Goal: Task Accomplishment & Management: Use online tool/utility

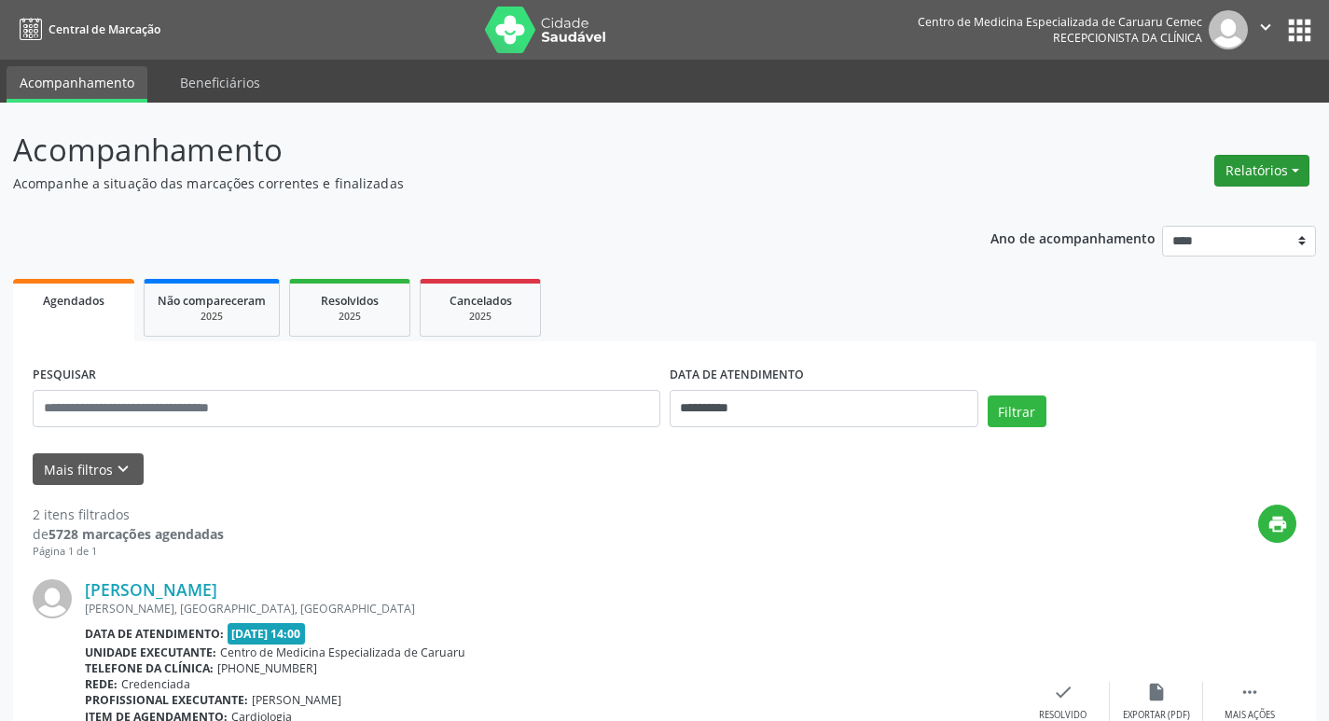
click at [1271, 175] on button "Relatórios" at bounding box center [1262, 171] width 95 height 32
click at [1137, 211] on link "Agendamentos" at bounding box center [1210, 211] width 201 height 26
select select "*"
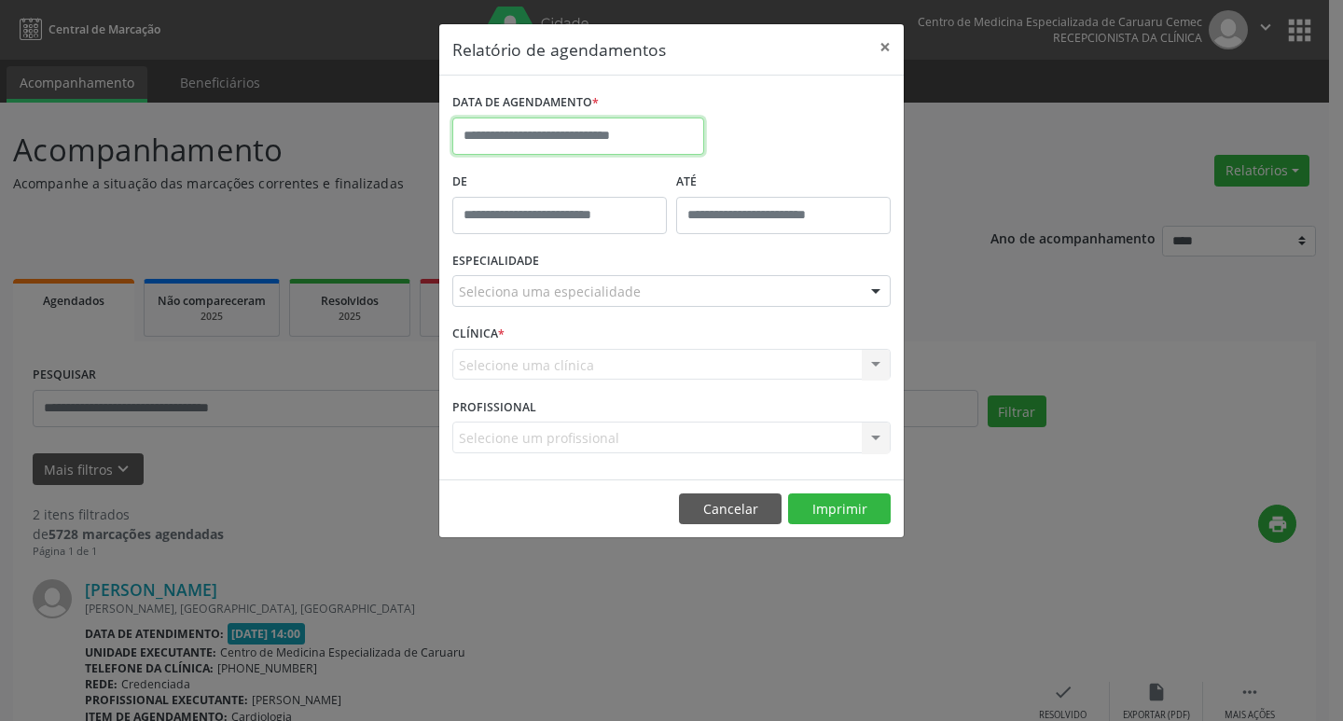
click at [646, 133] on input "text" at bounding box center [578, 136] width 252 height 37
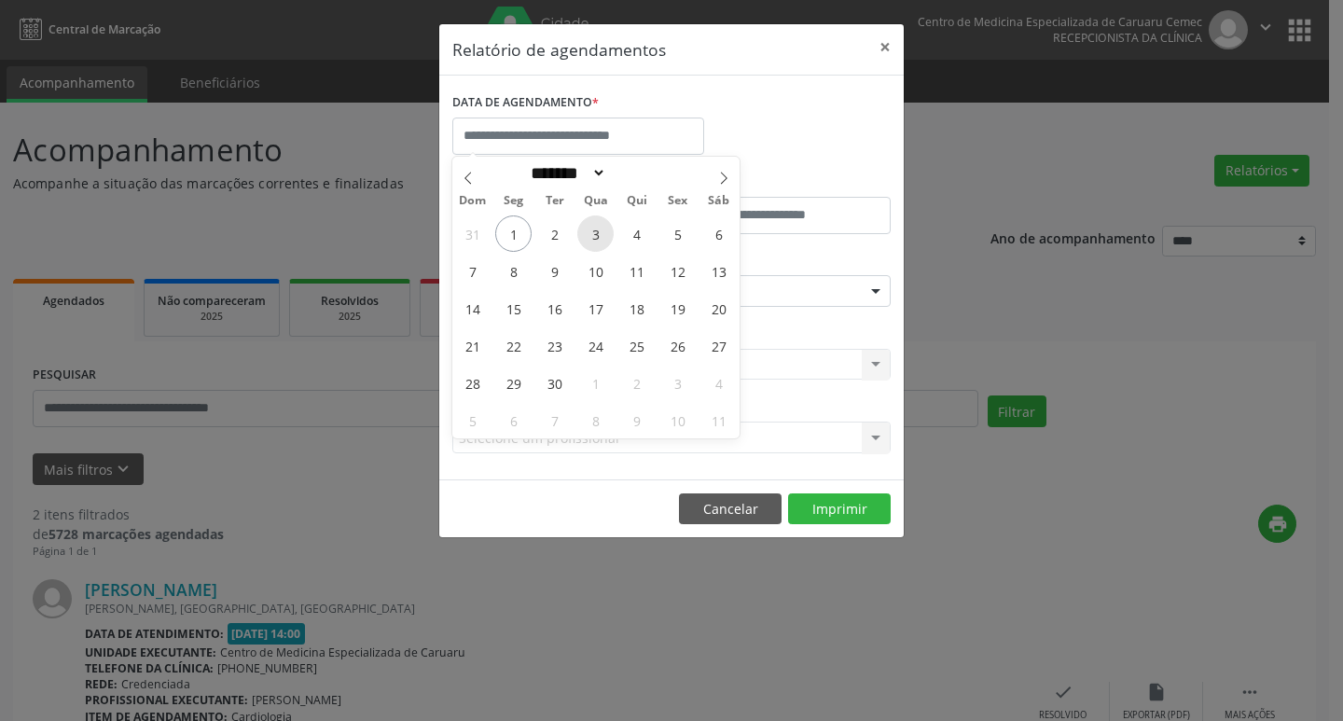
click at [592, 238] on span "3" at bounding box center [595, 233] width 36 height 36
type input "**********"
click at [600, 234] on span "3" at bounding box center [595, 233] width 36 height 36
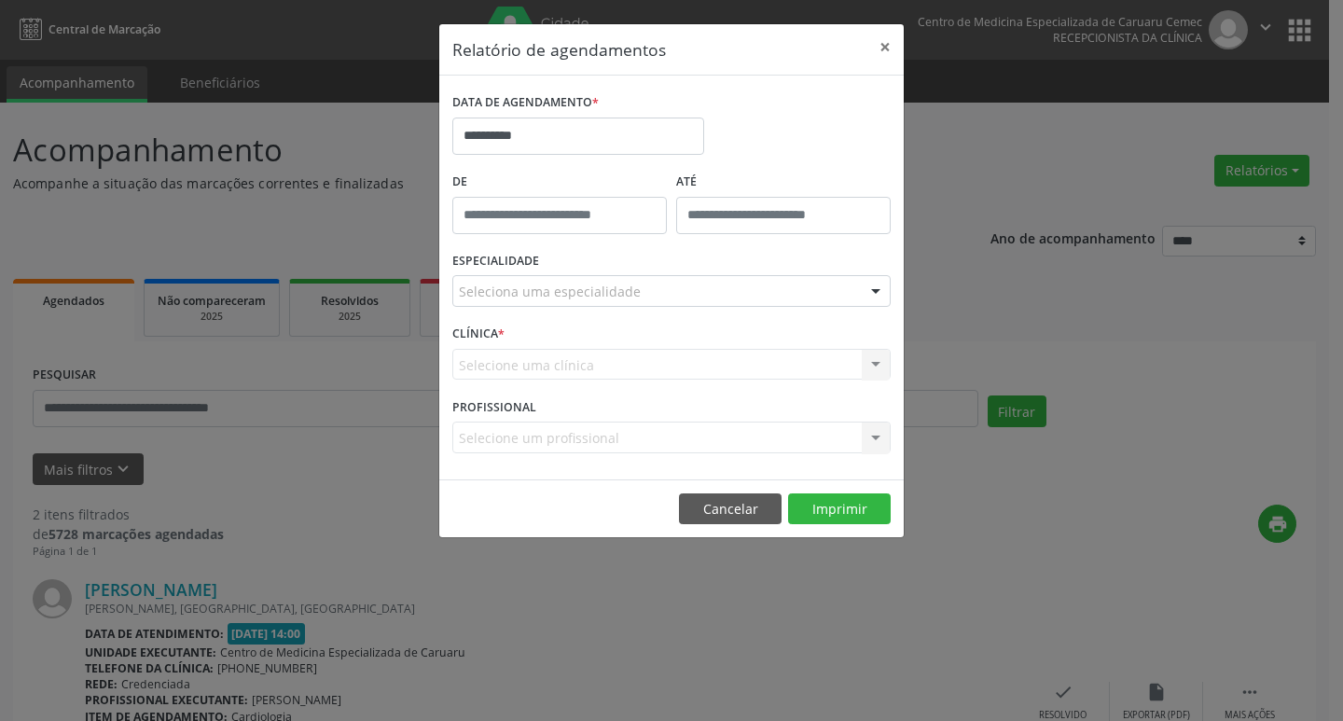
click at [600, 234] on div "De" at bounding box center [560, 207] width 224 height 79
click at [569, 277] on div "Seleciona uma especialidade" at bounding box center [671, 291] width 438 height 32
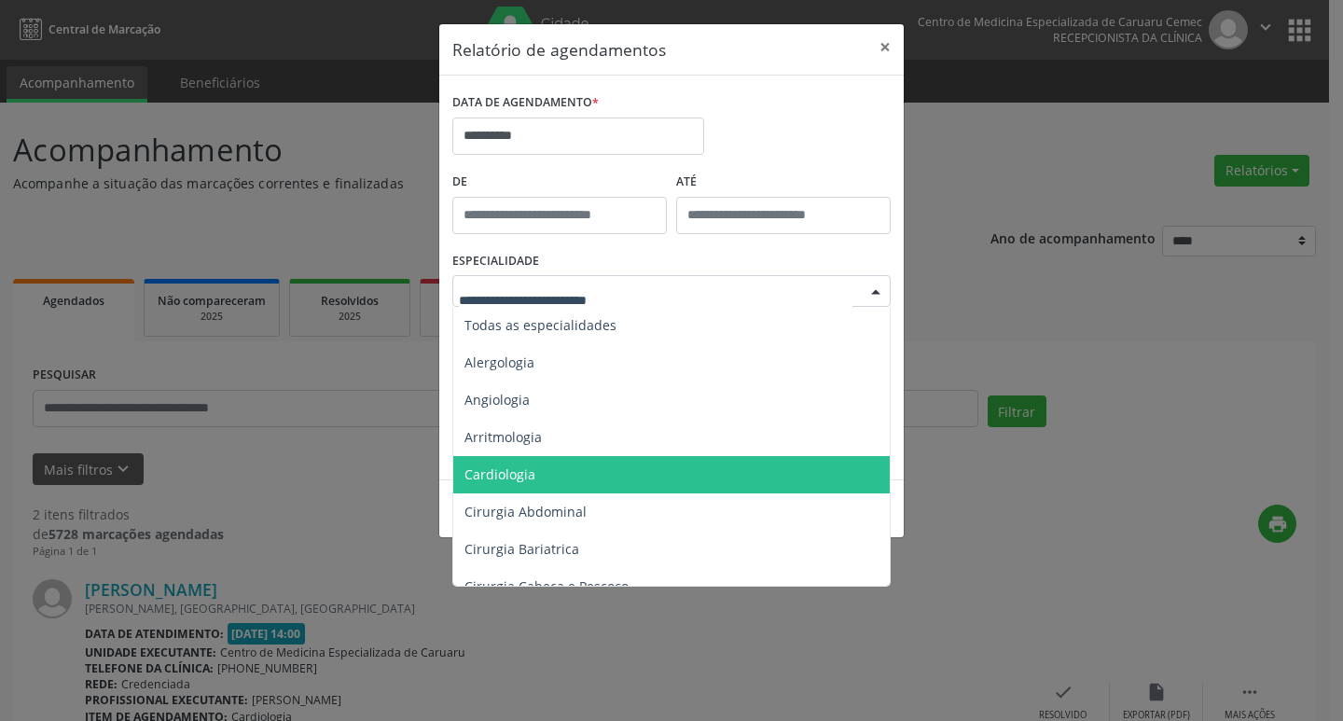
click at [509, 476] on span "Cardiologia" at bounding box center [500, 474] width 71 height 18
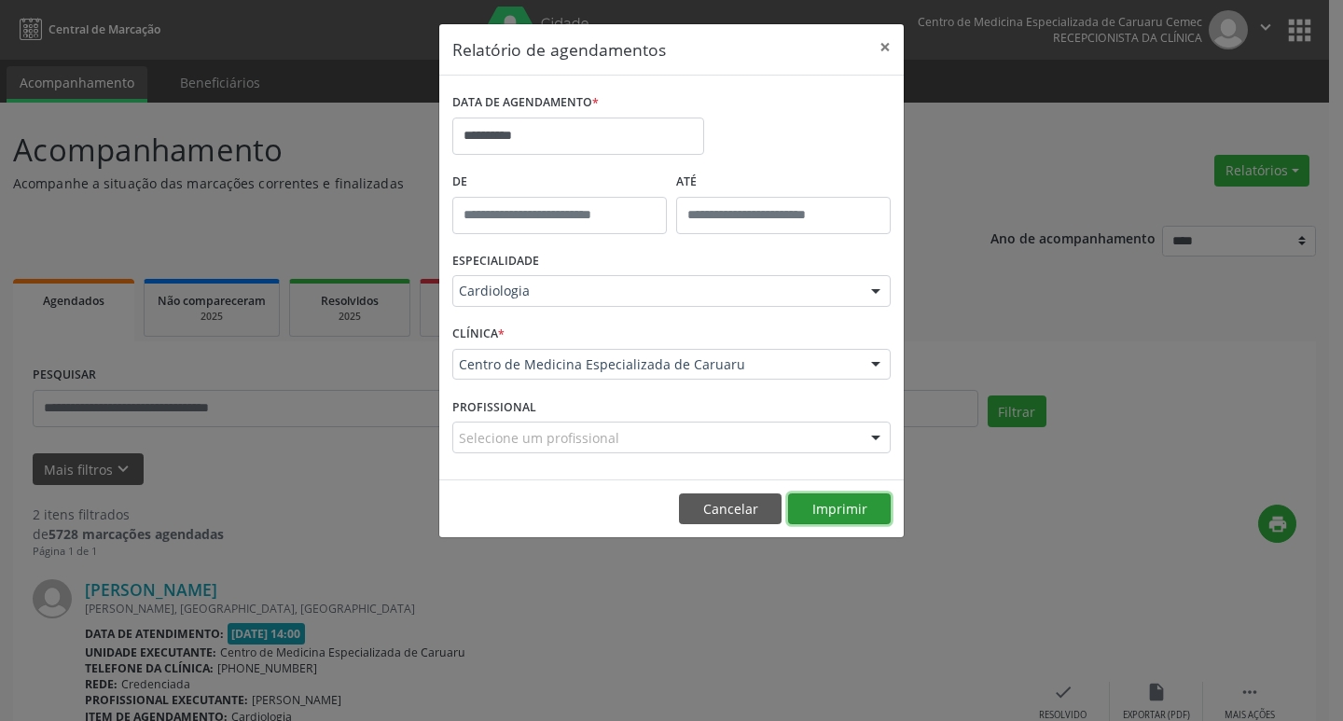
click at [836, 515] on button "Imprimir" at bounding box center [839, 509] width 103 height 32
